Goal: Task Accomplishment & Management: Use online tool/utility

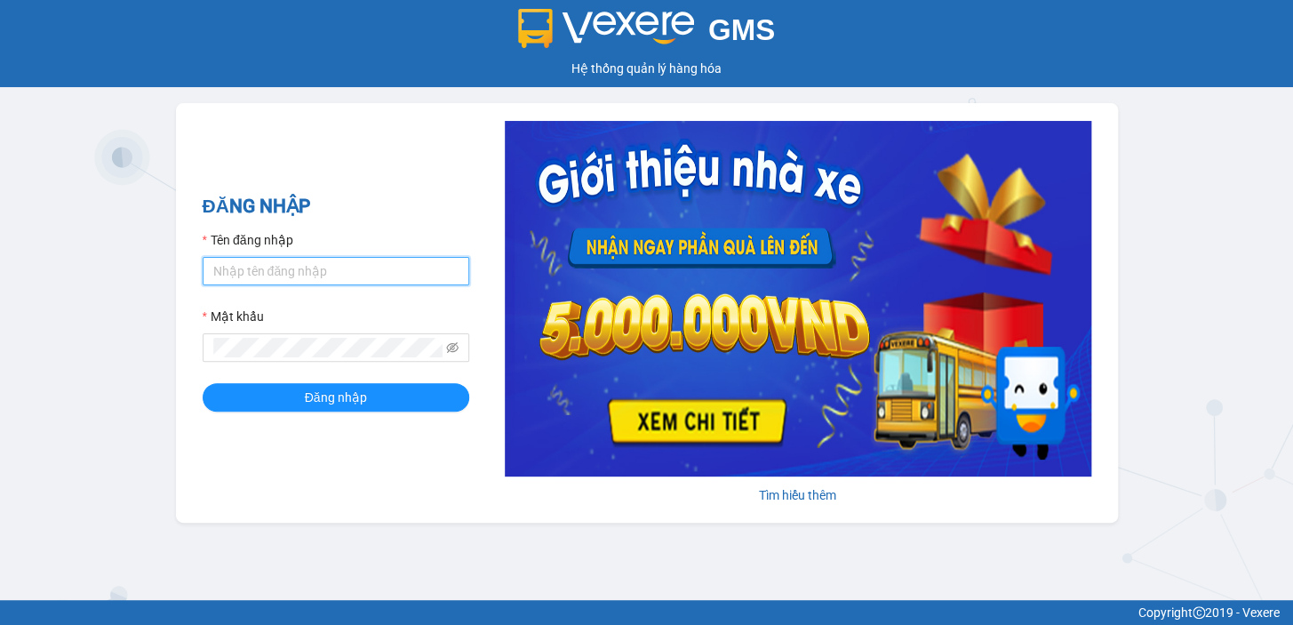
click at [267, 281] on input "Tên đăng nhập" at bounding box center [336, 271] width 267 height 28
type input "rin.nhuquynh"
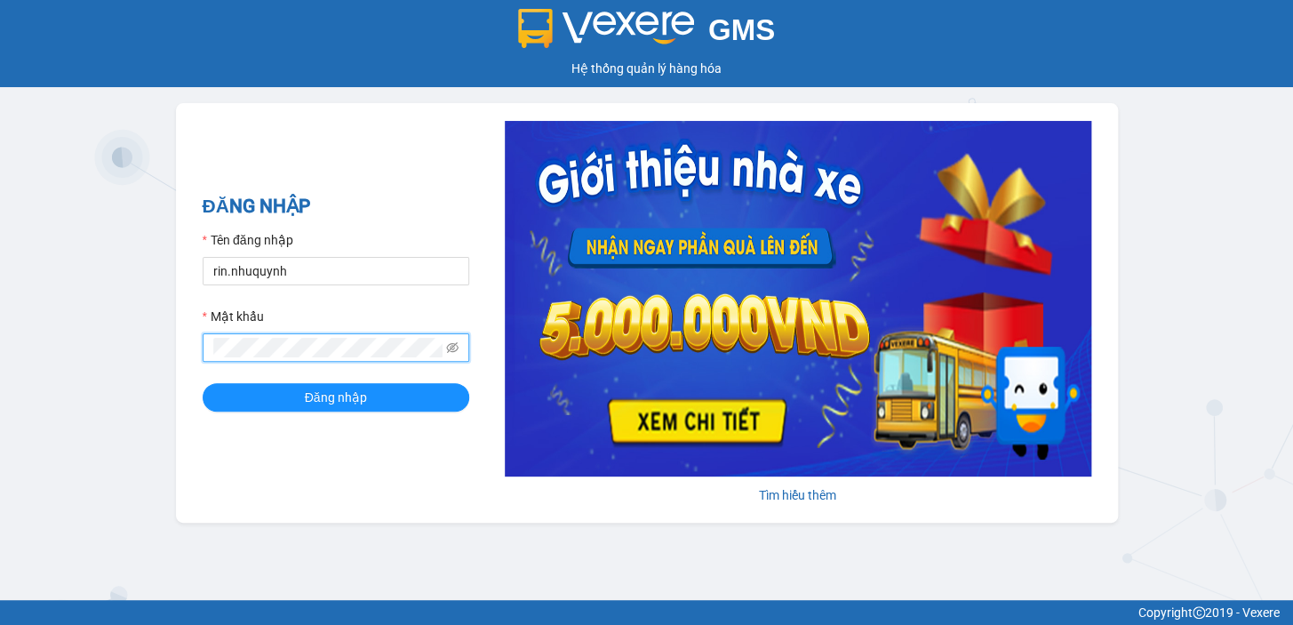
click at [203, 383] on button "Đăng nhập" at bounding box center [336, 397] width 267 height 28
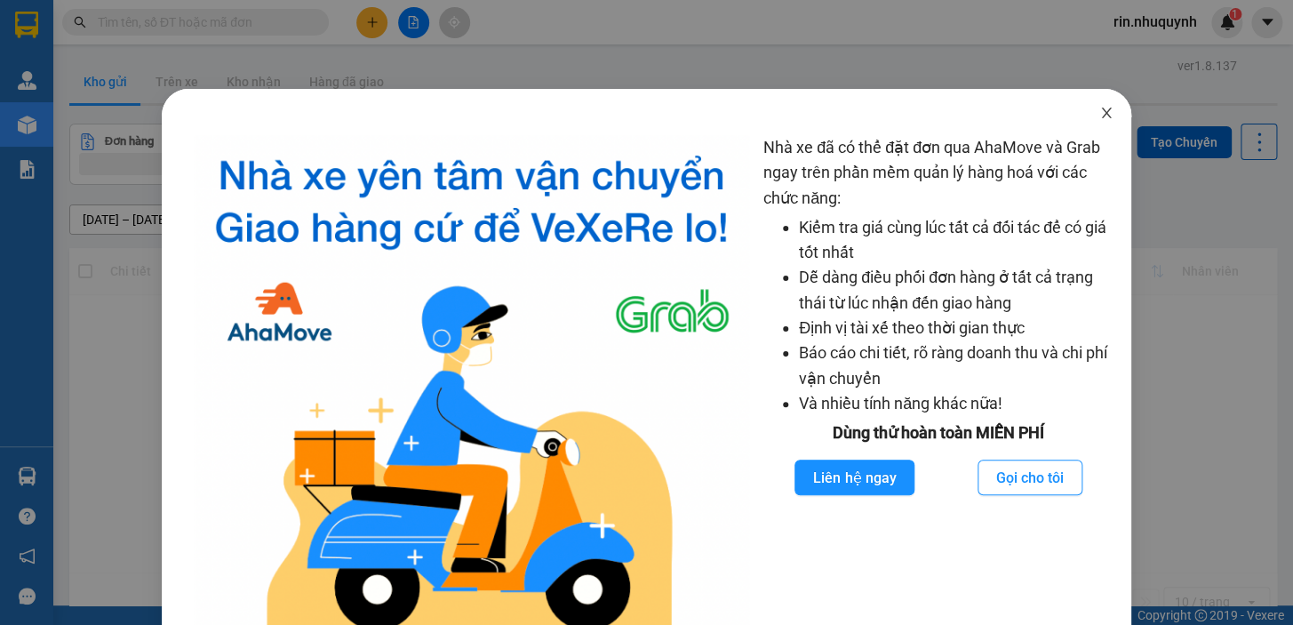
click at [1101, 116] on icon "close" at bounding box center [1106, 113] width 10 height 11
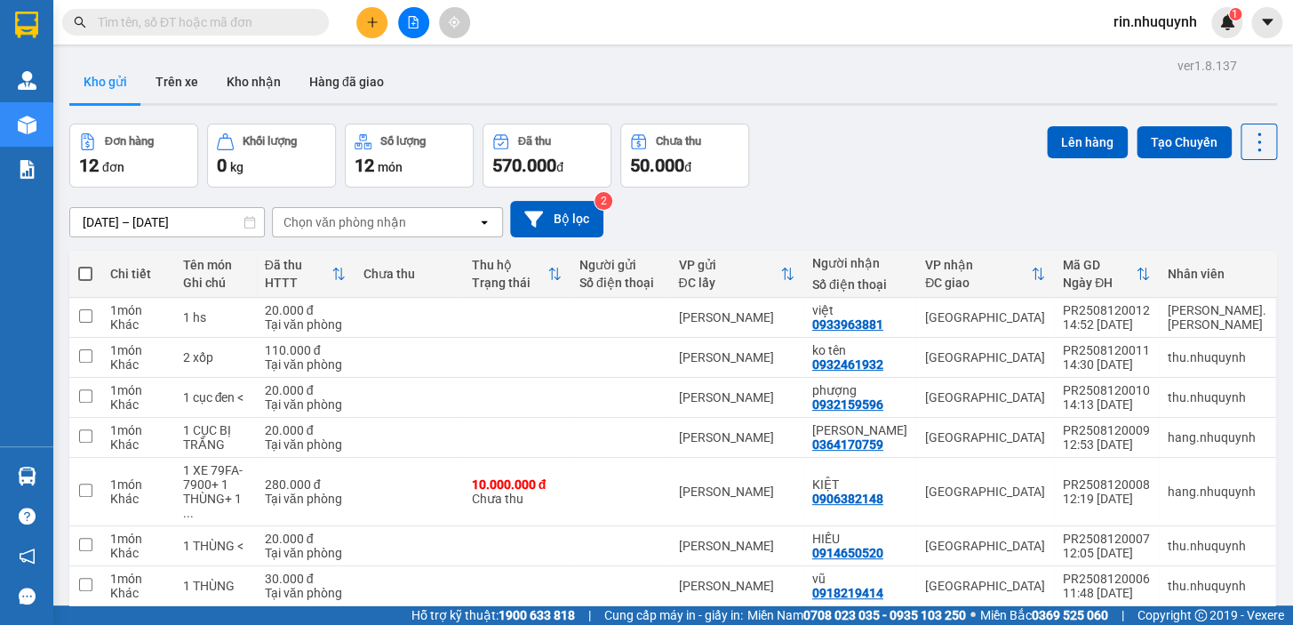
click at [414, 28] on button at bounding box center [413, 22] width 31 height 31
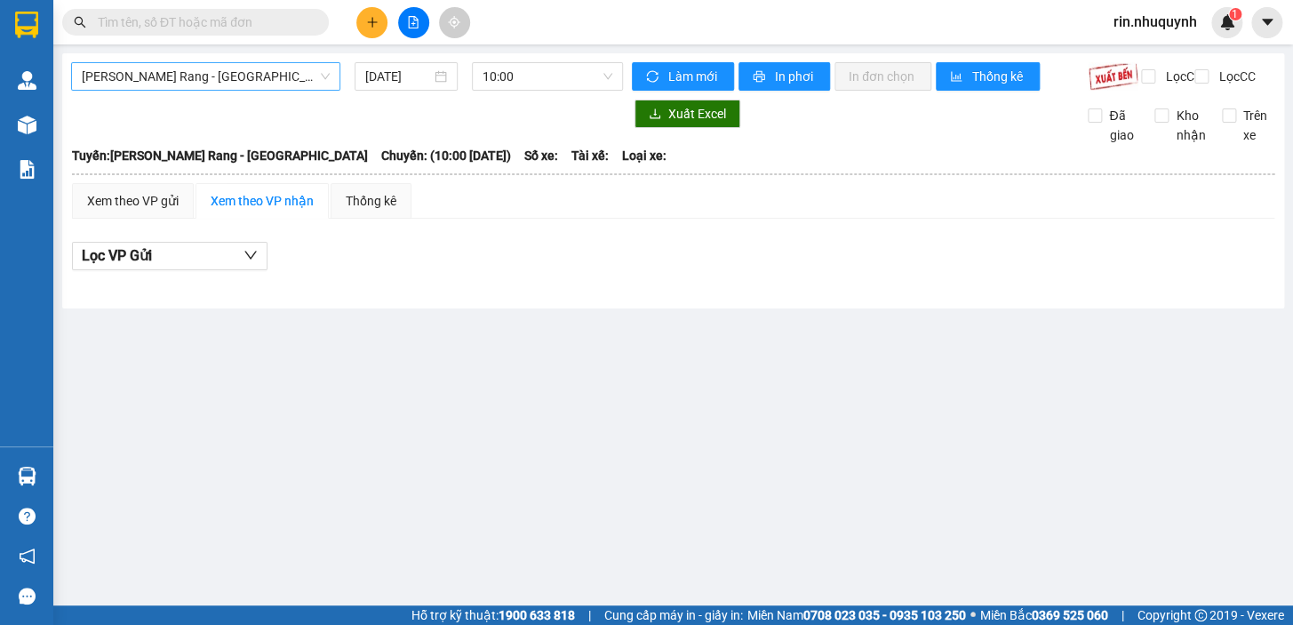
click at [331, 74] on div "[PERSON_NAME] Rang - [GEOGRAPHIC_DATA]" at bounding box center [205, 76] width 269 height 28
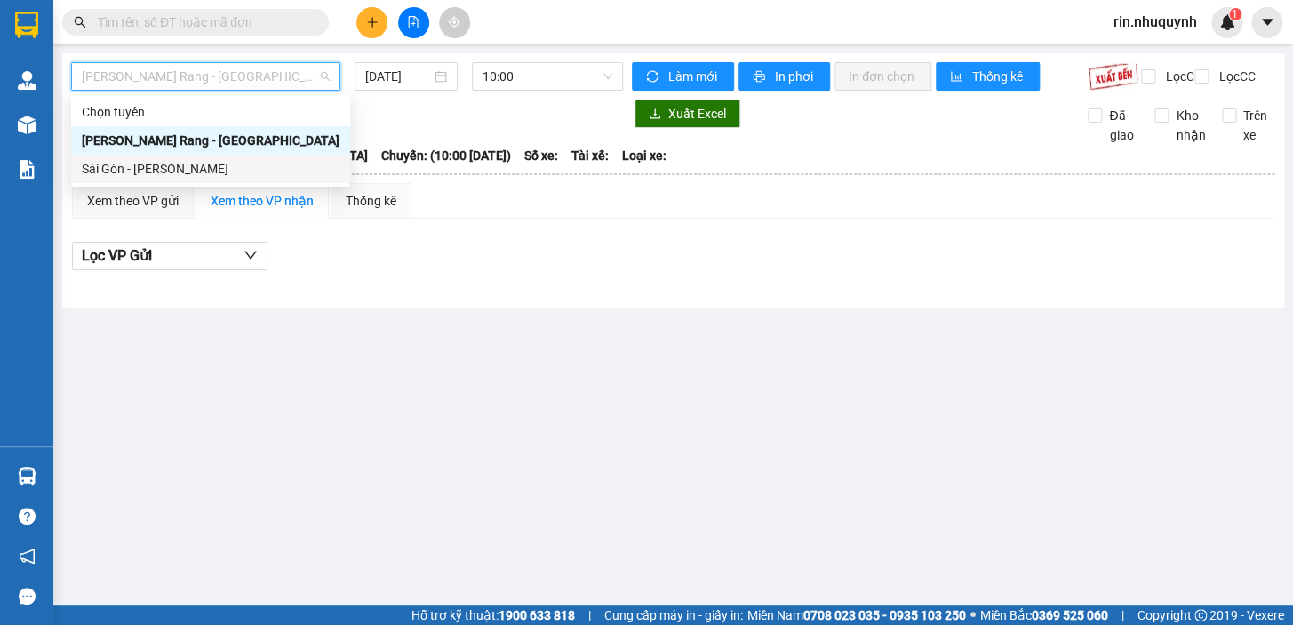
click at [287, 174] on div "Sài Gòn - [PERSON_NAME]" at bounding box center [211, 169] width 258 height 20
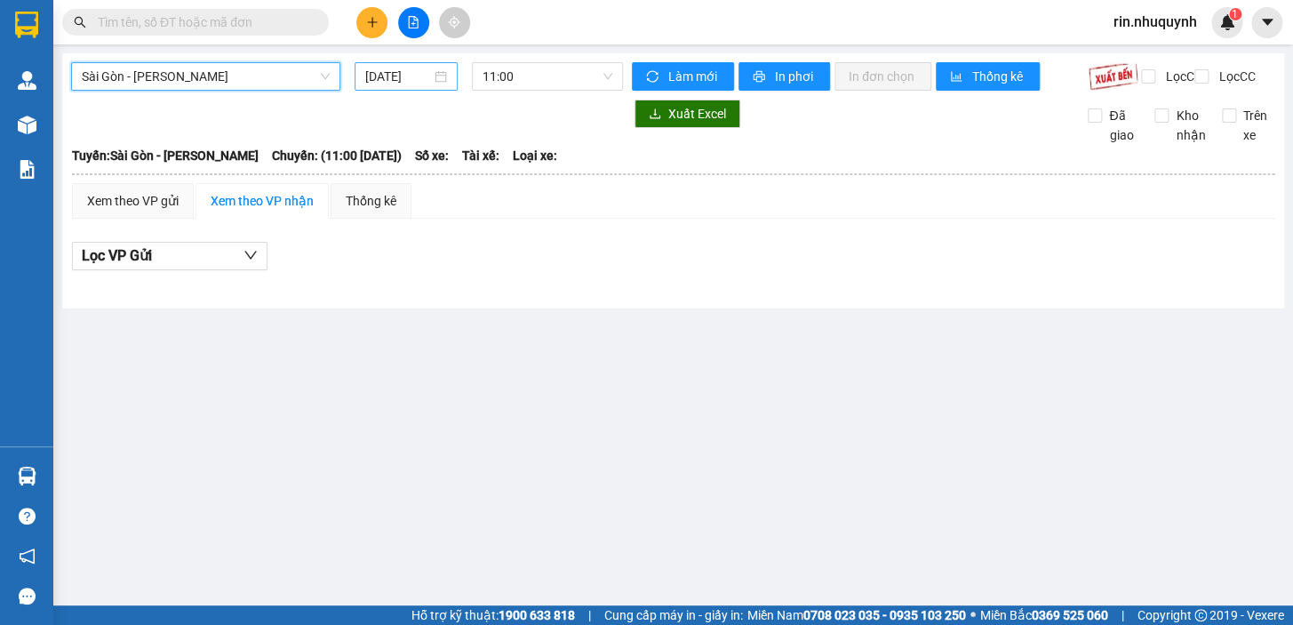
click at [428, 79] on input "[DATE]" at bounding box center [398, 77] width 67 height 20
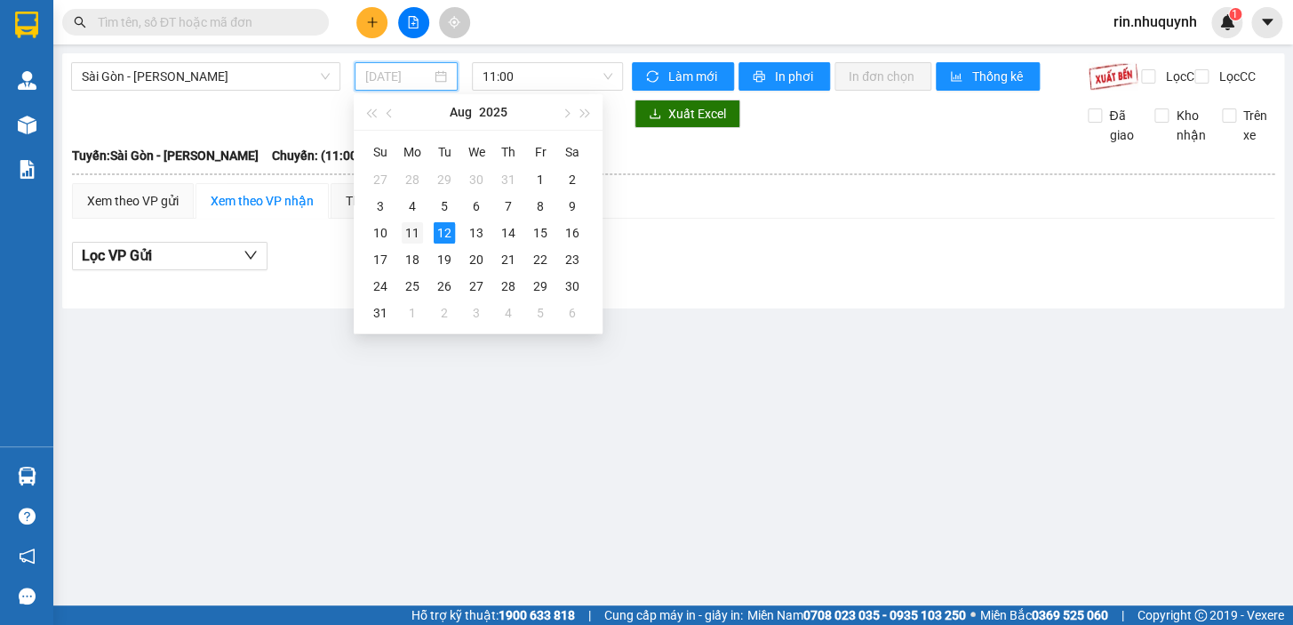
click at [408, 231] on div "11" at bounding box center [412, 232] width 21 height 21
type input "[DATE]"
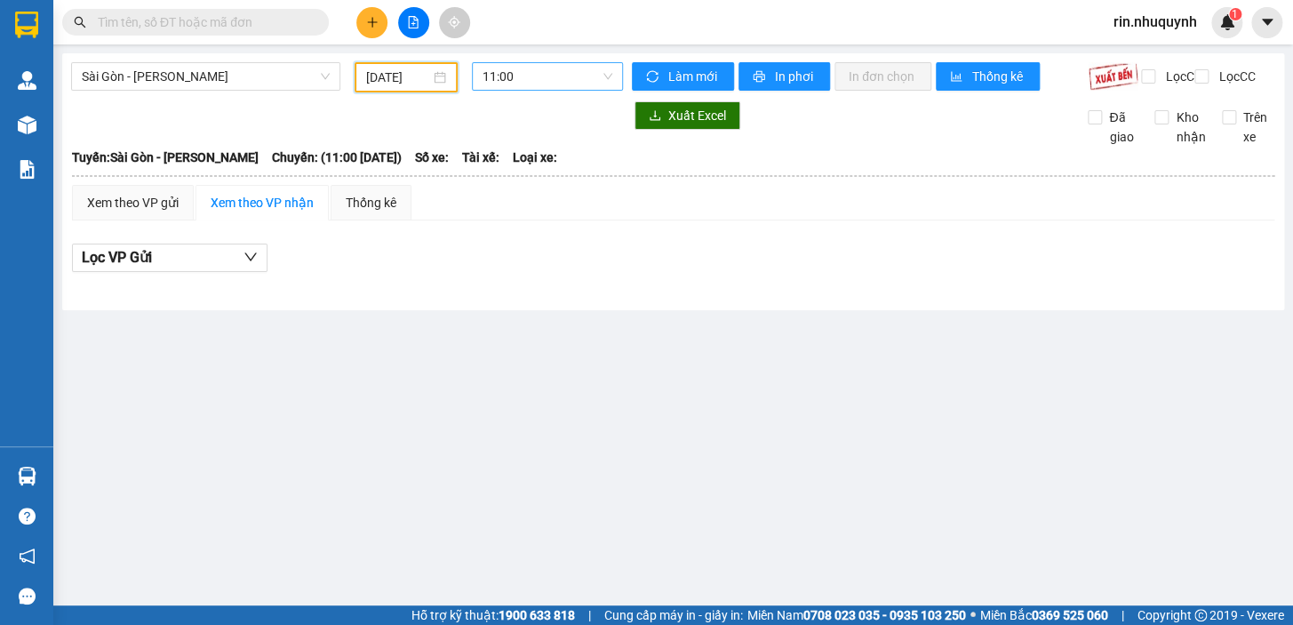
click at [538, 77] on span "11:00" at bounding box center [547, 76] width 130 height 27
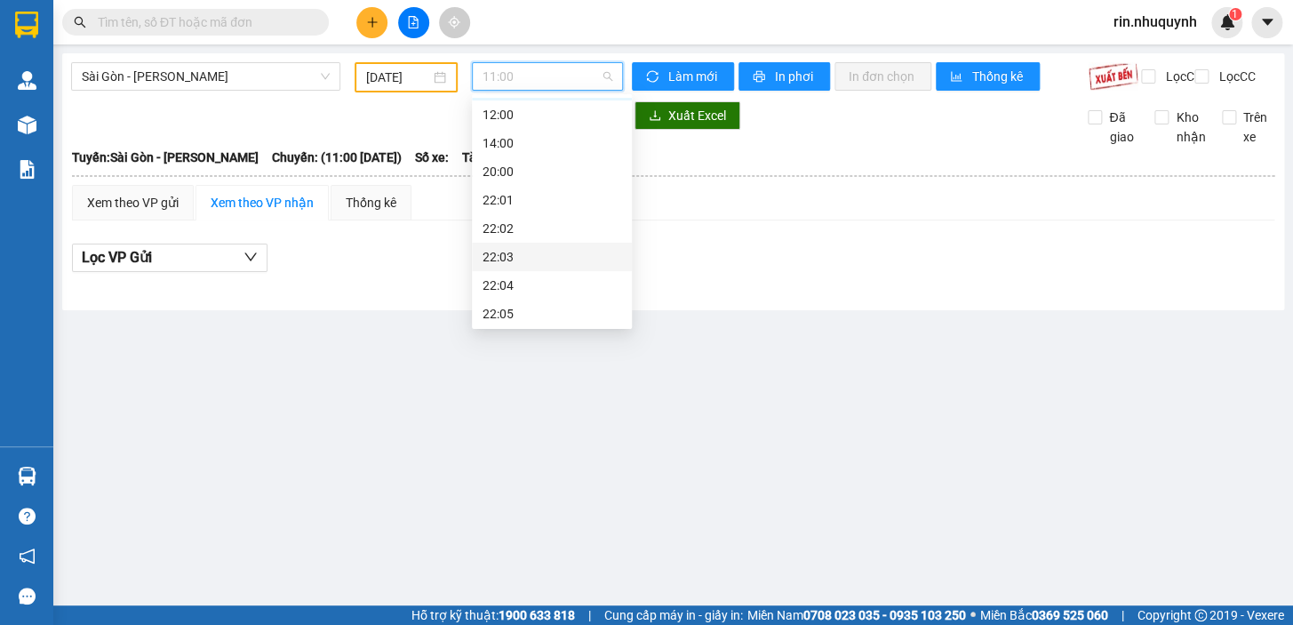
scroll to position [84, 0]
click at [533, 306] on div "22:06" at bounding box center [551, 312] width 139 height 20
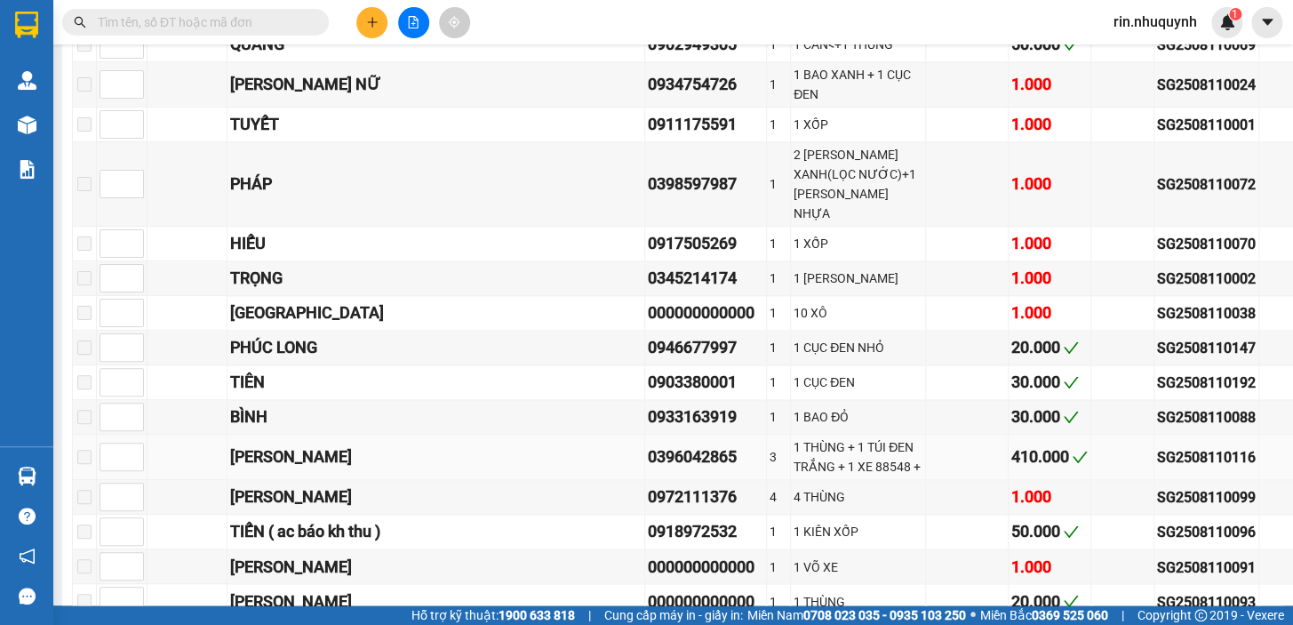
scroll to position [3708, 0]
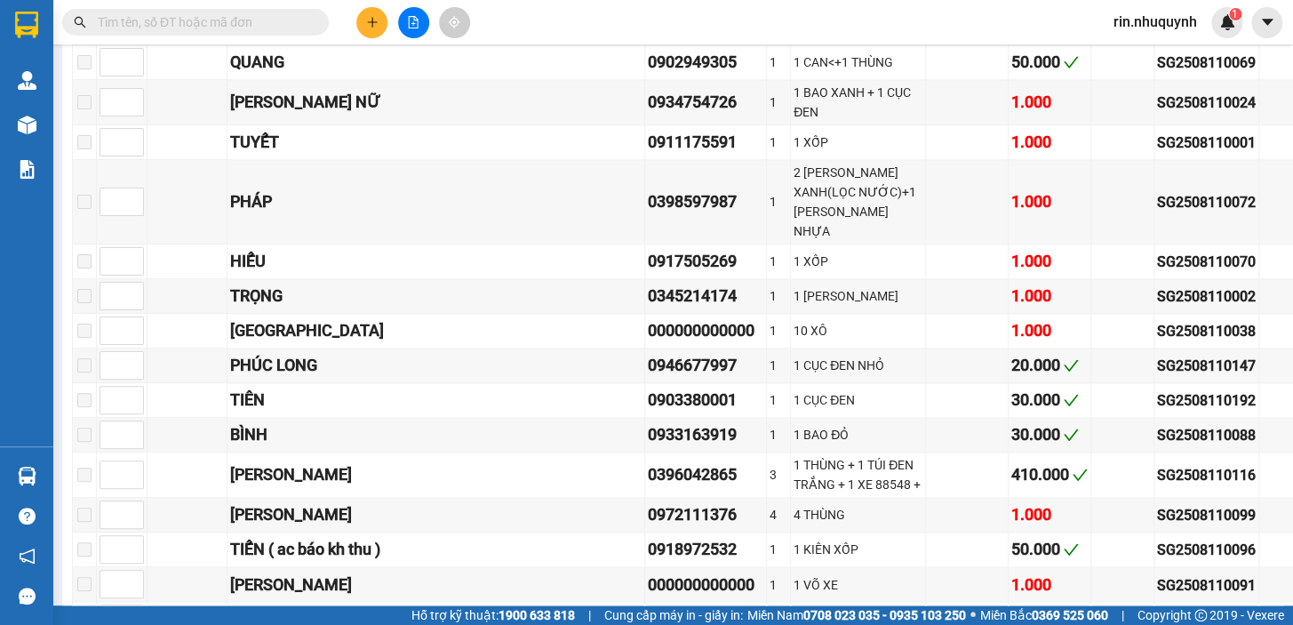
click at [304, 28] on input "text" at bounding box center [203, 22] width 210 height 20
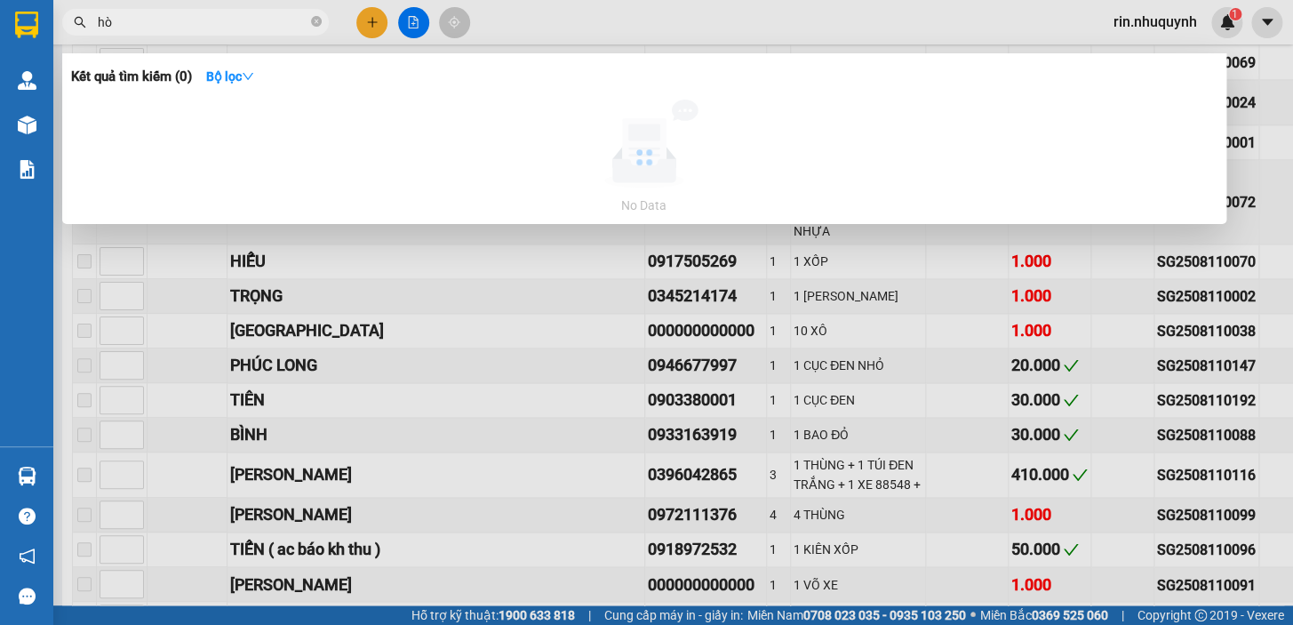
type input "hòa"
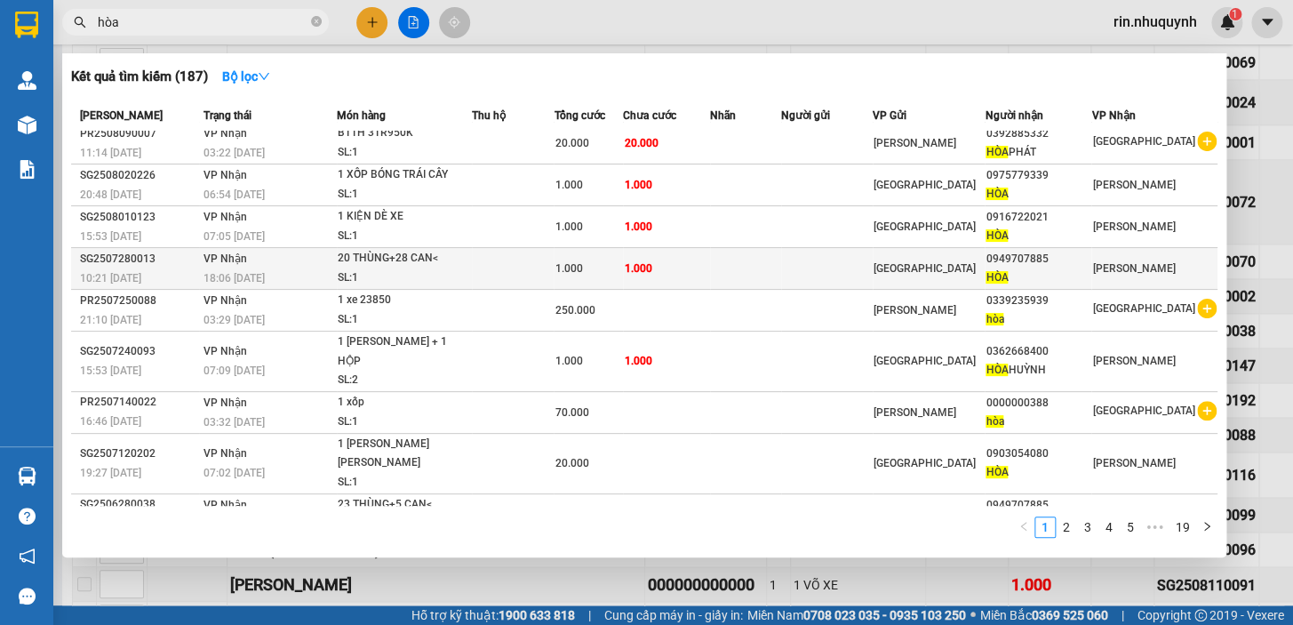
scroll to position [0, 0]
